Goal: Browse casually

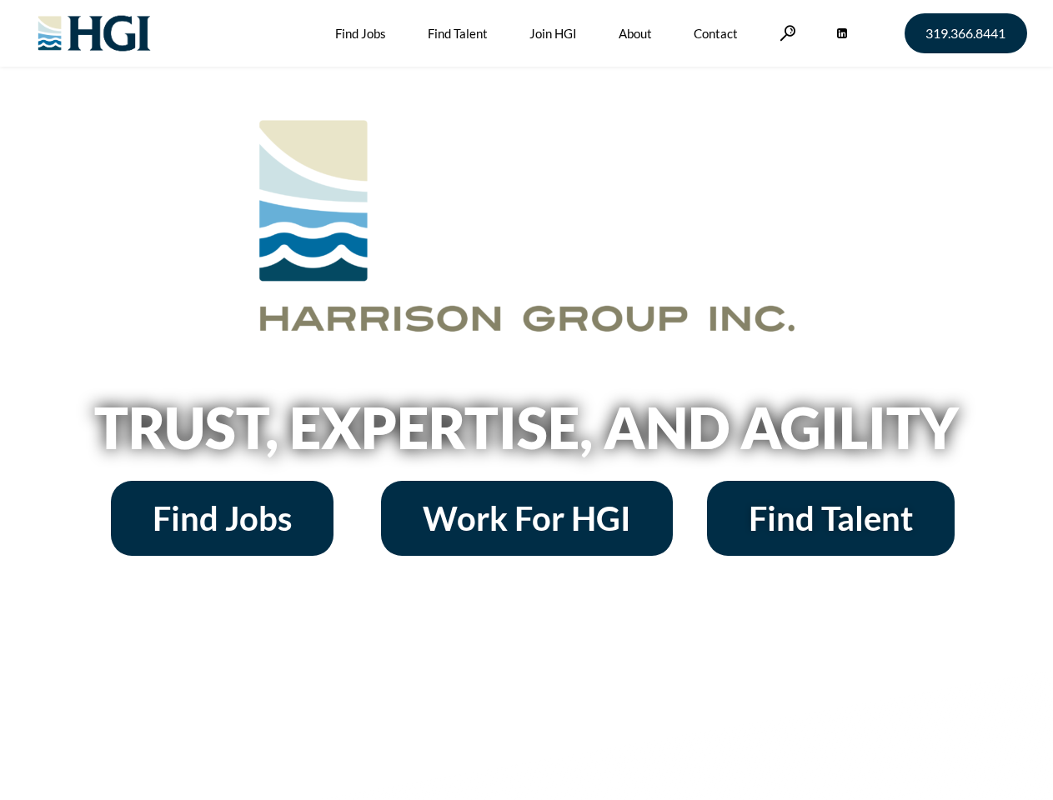
click at [526, 400] on h2 "Trust, Expertise, and Agility" at bounding box center [527, 427] width 950 height 57
click at [785, 33] on link at bounding box center [788, 33] width 17 height 16
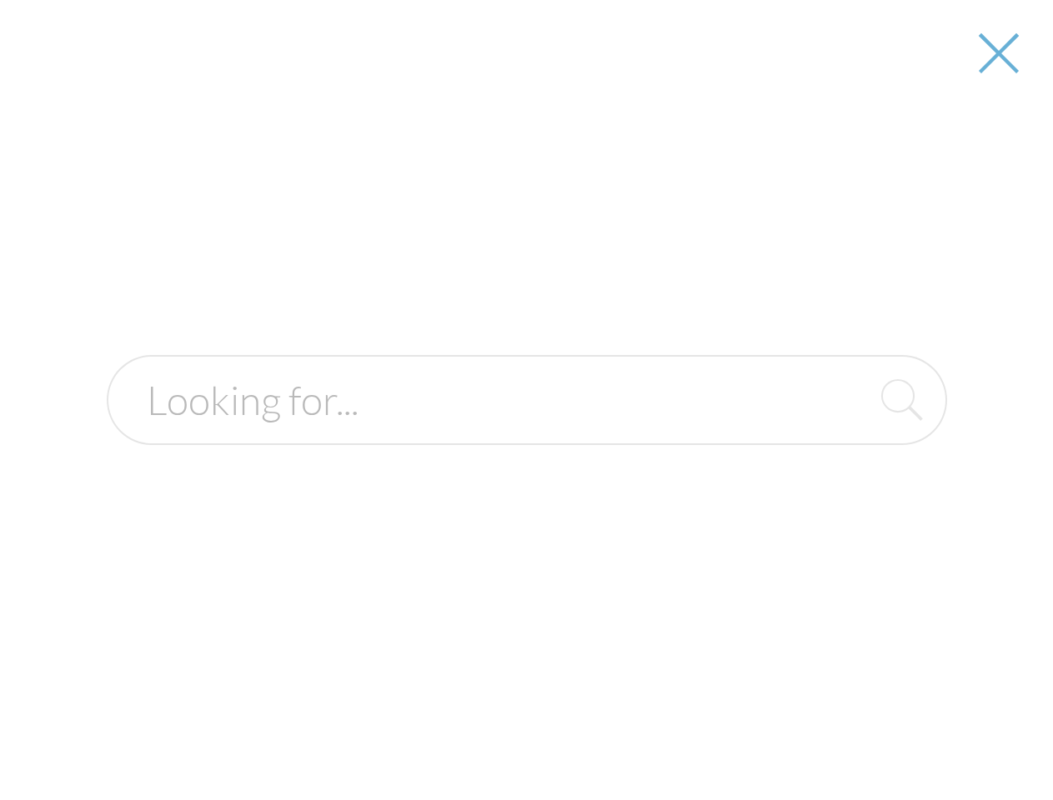
click at [526, 434] on h2 "Trust, Expertise, and Agility" at bounding box center [527, 427] width 950 height 57
